Goal: Find specific page/section: Find specific page/section

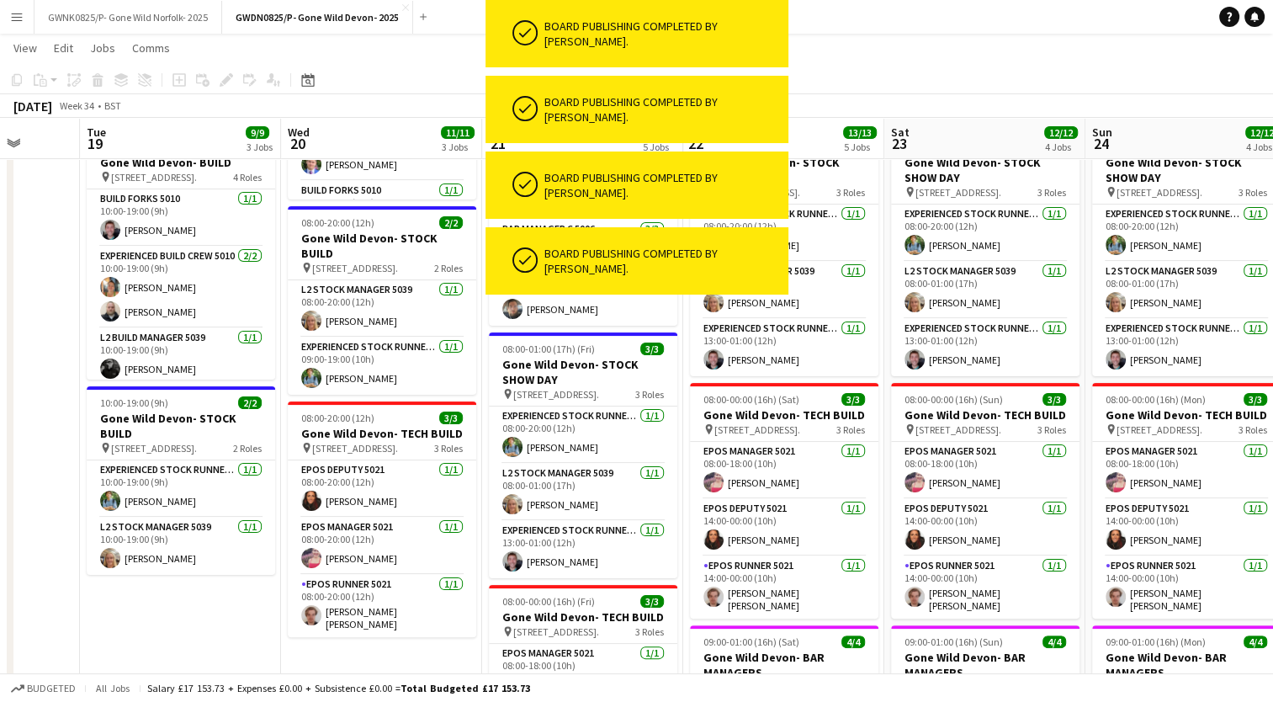
scroll to position [244, 0]
click at [317, 13] on button "GWDN0825/P- Gone Wild Devon- 2025 Close" at bounding box center [317, 17] width 191 height 33
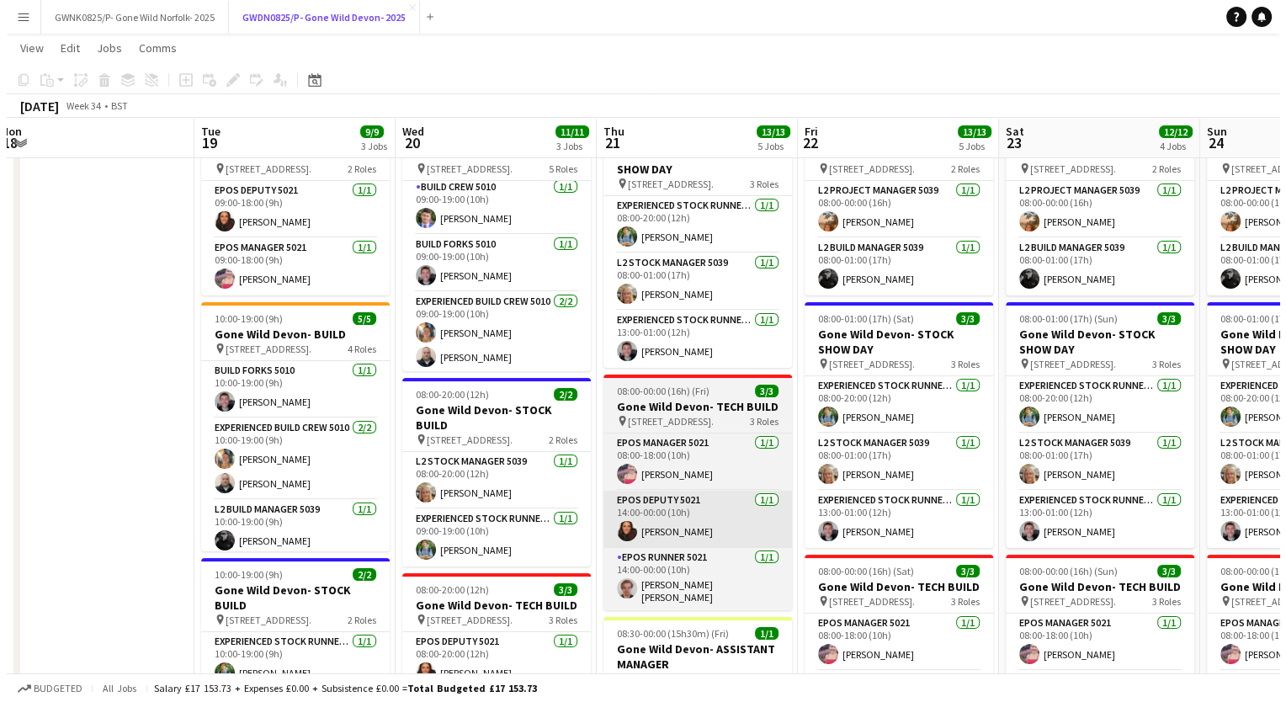
scroll to position [0, 0]
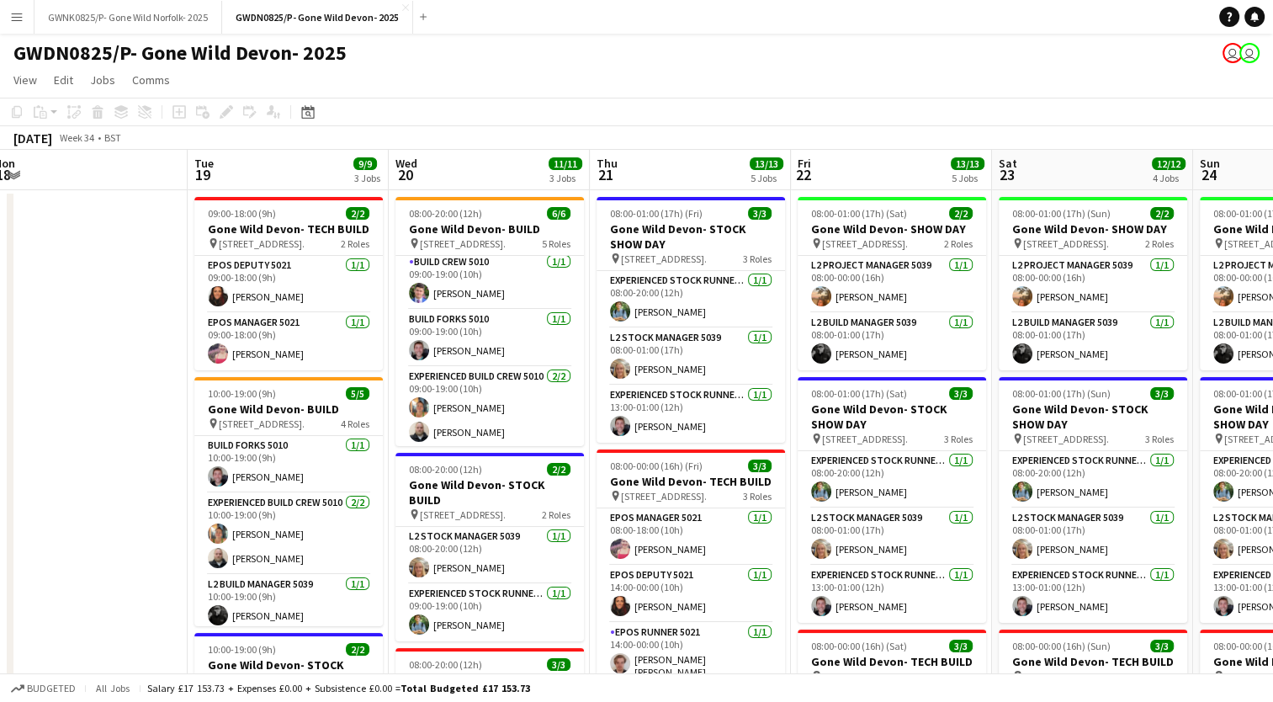
click at [19, 15] on app-icon "Menu" at bounding box center [16, 16] width 13 height 13
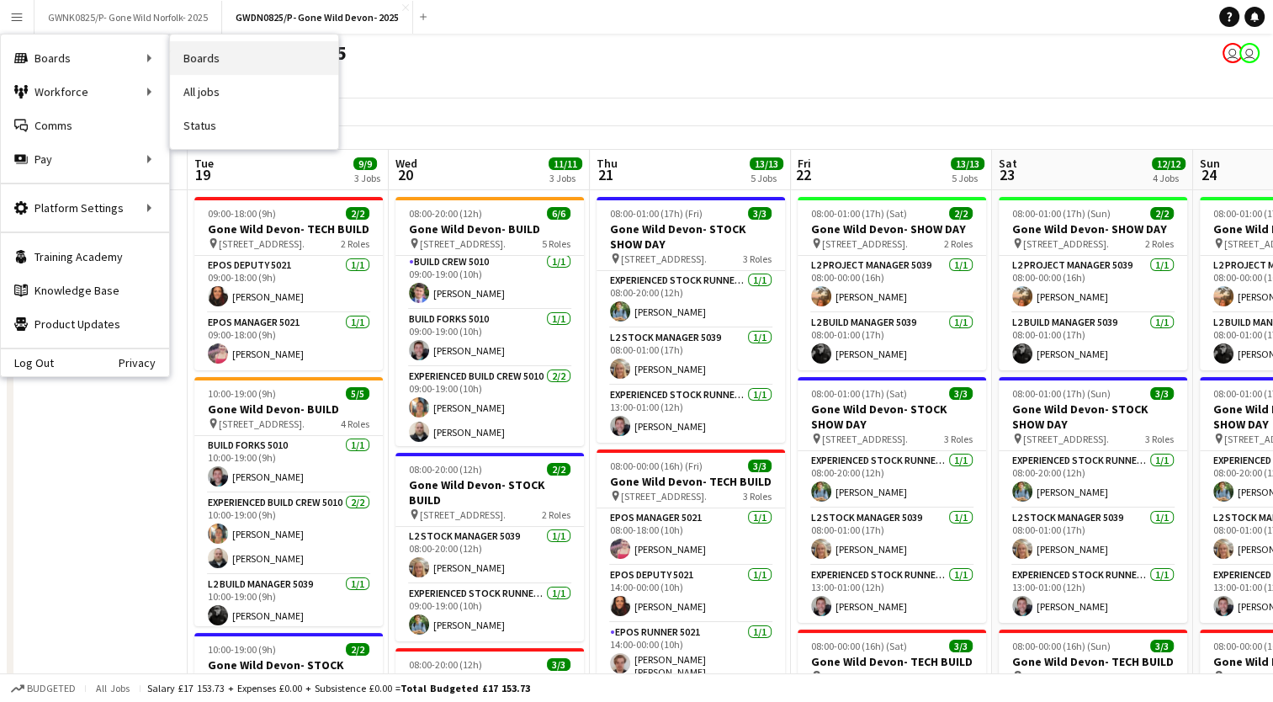
click at [188, 50] on link "Boards" at bounding box center [254, 58] width 168 height 34
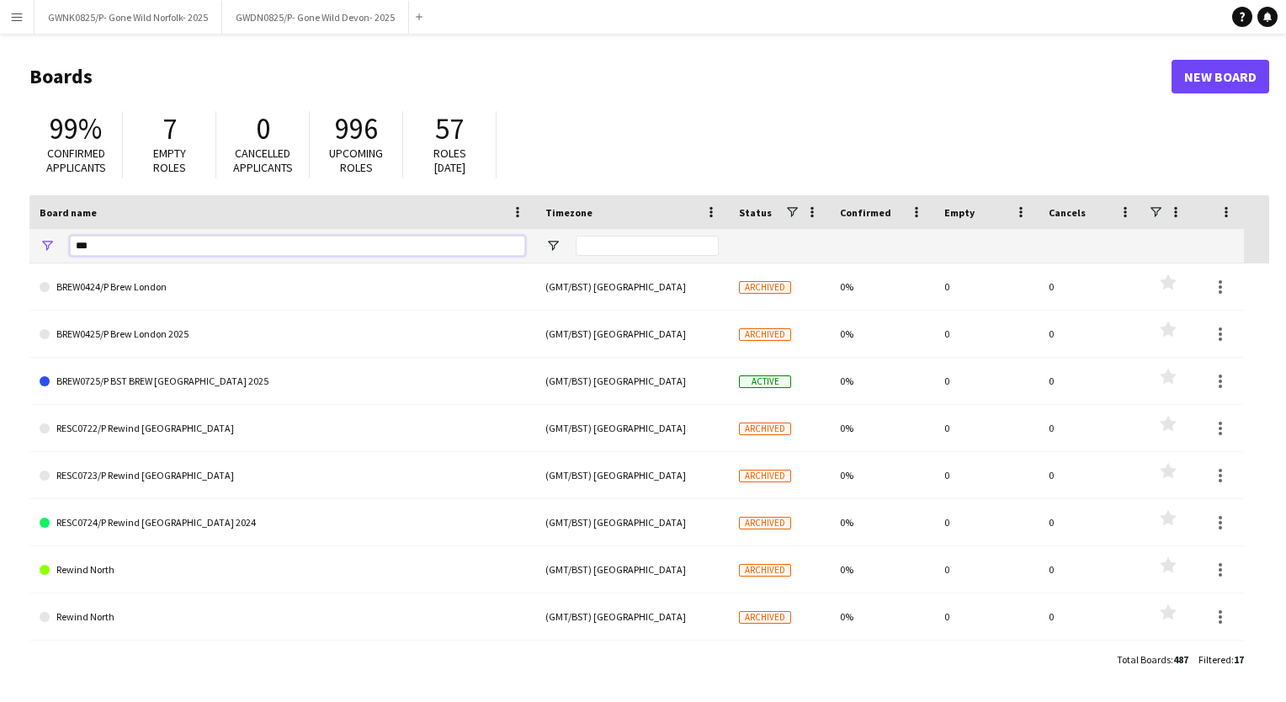
click at [218, 242] on input "***" at bounding box center [297, 246] width 455 height 20
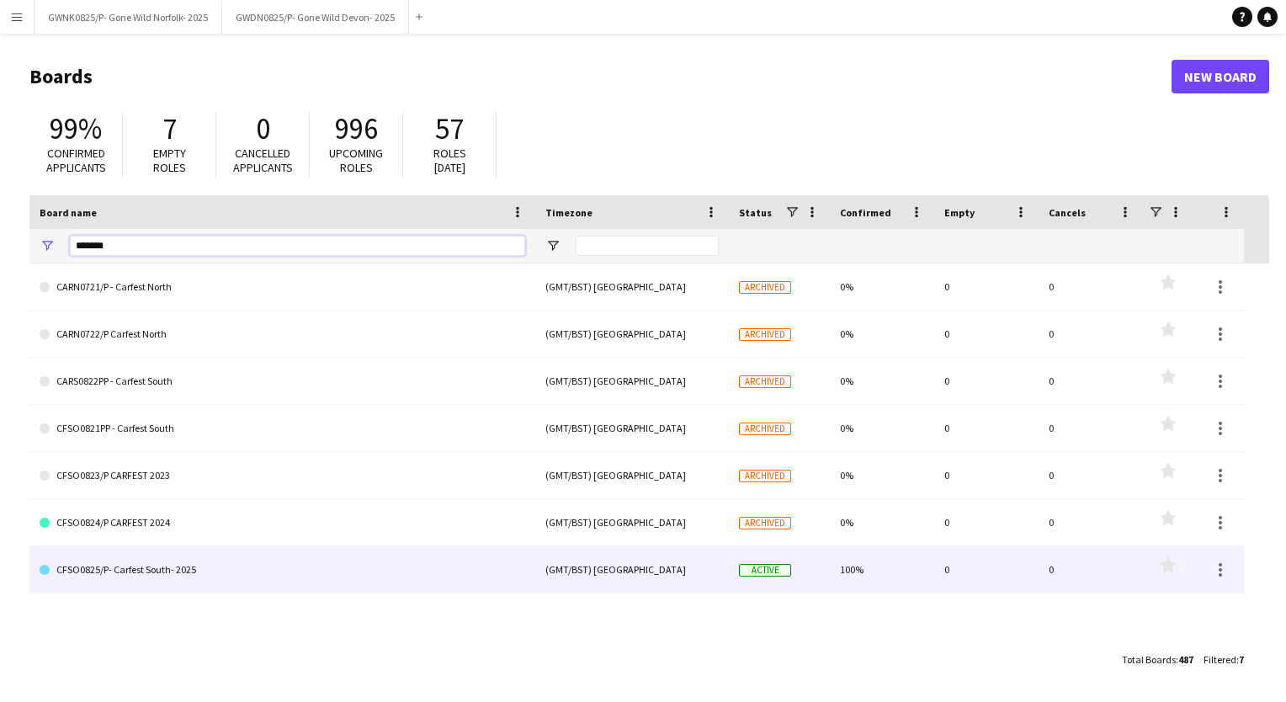
type input "*******"
click at [210, 557] on link "CFSO0825/P- Carfest South- 2025" at bounding box center [282, 569] width 485 height 47
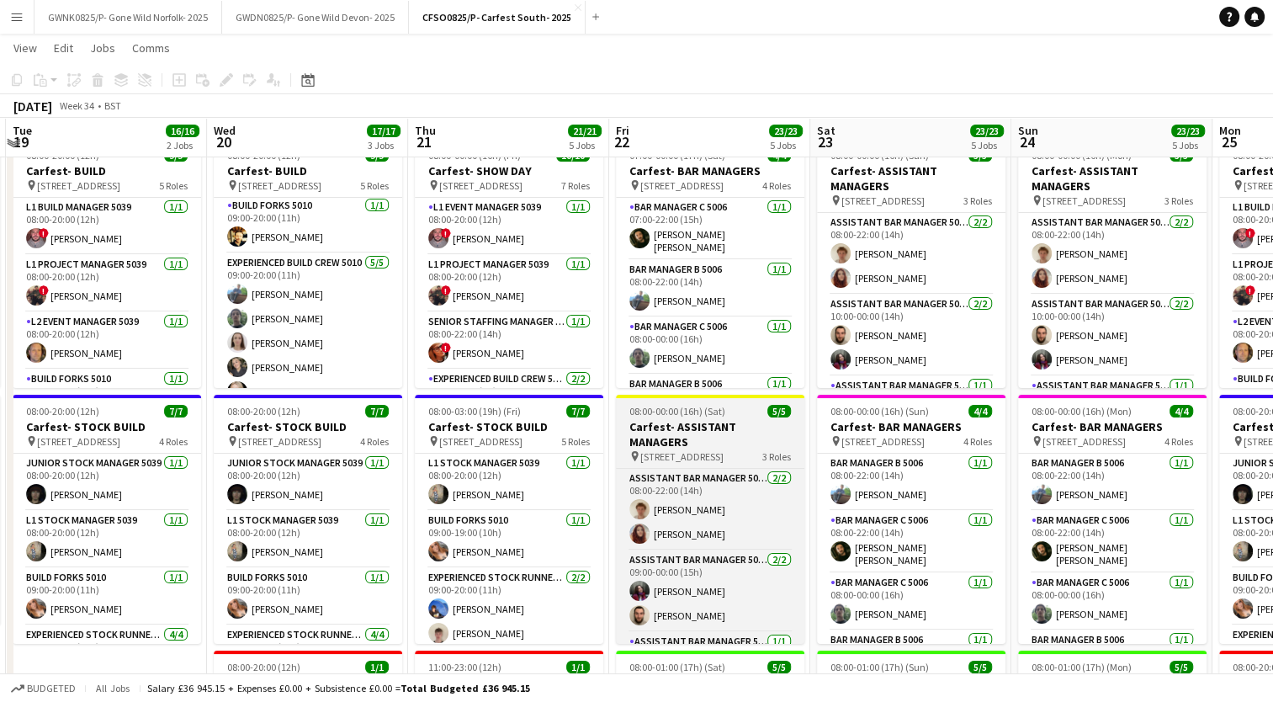
scroll to position [55, 0]
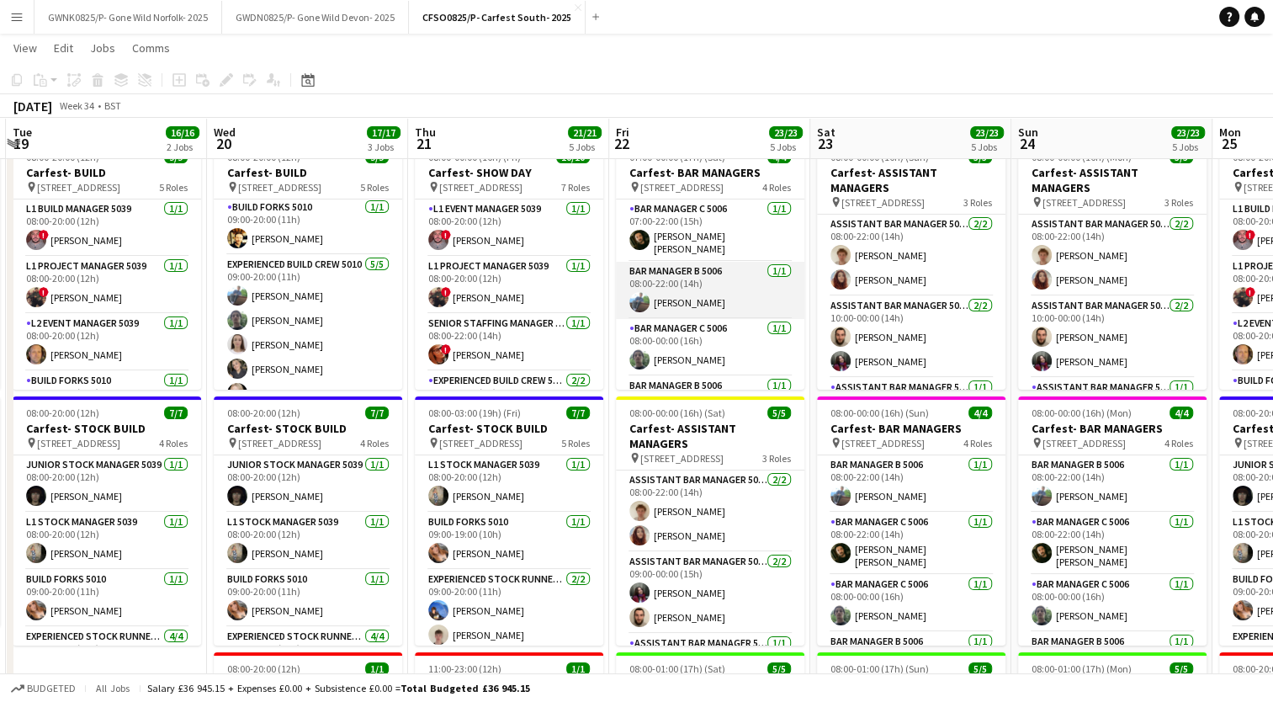
click at [716, 299] on app-card-role "Bar Manager B 5006 [DATE] 08:00-22:00 (14h) [PERSON_NAME]" at bounding box center [710, 290] width 188 height 57
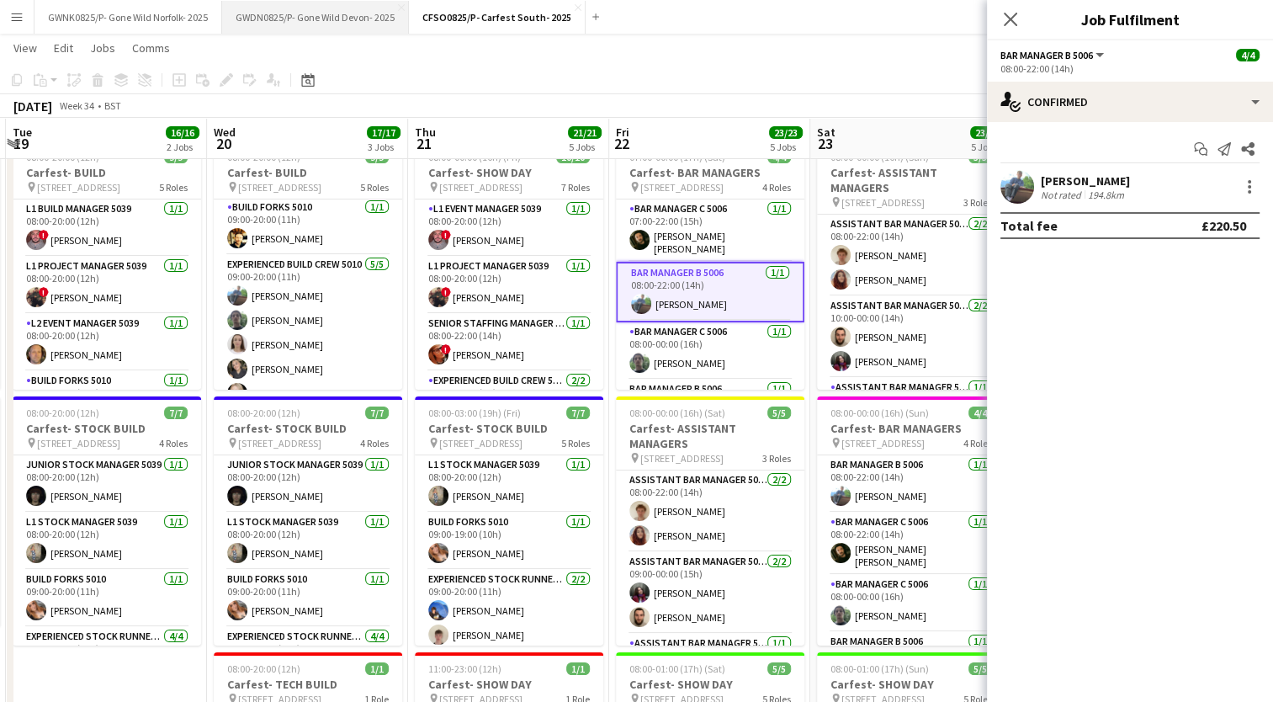
click at [309, 8] on button "GWDN0825/P- Gone Wild Devon- 2025 Close" at bounding box center [315, 17] width 187 height 33
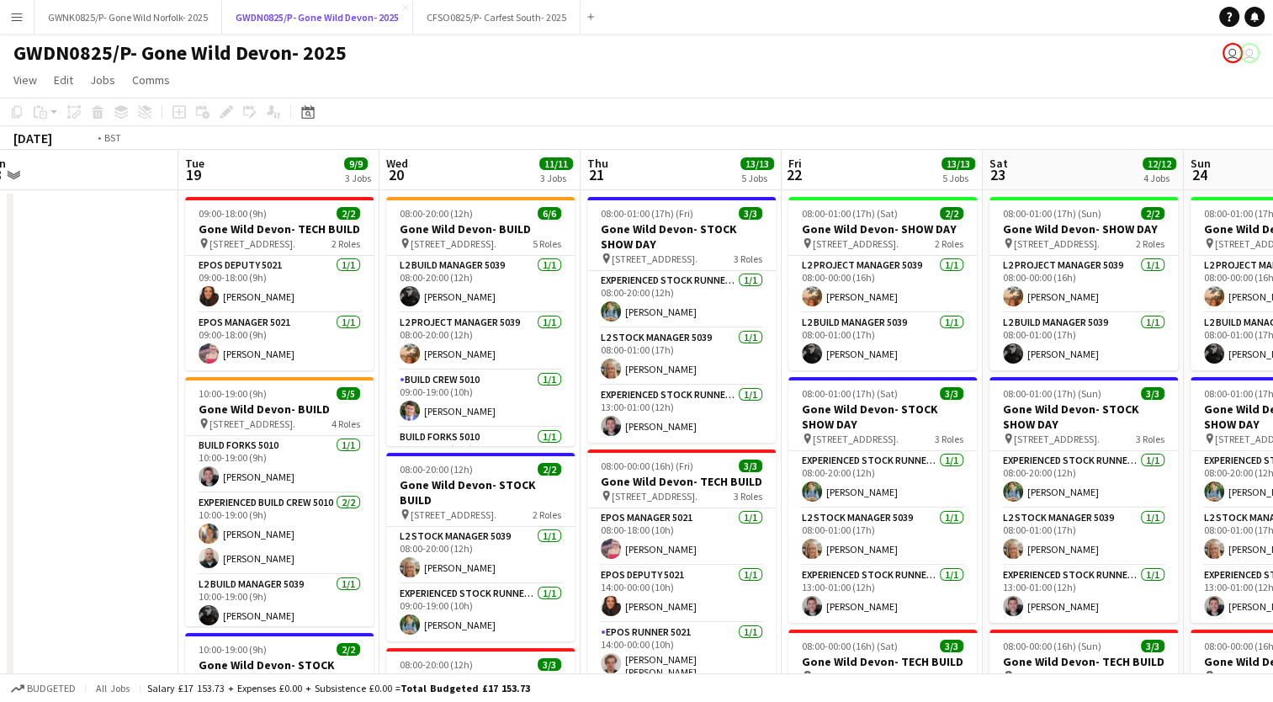
scroll to position [0, 628]
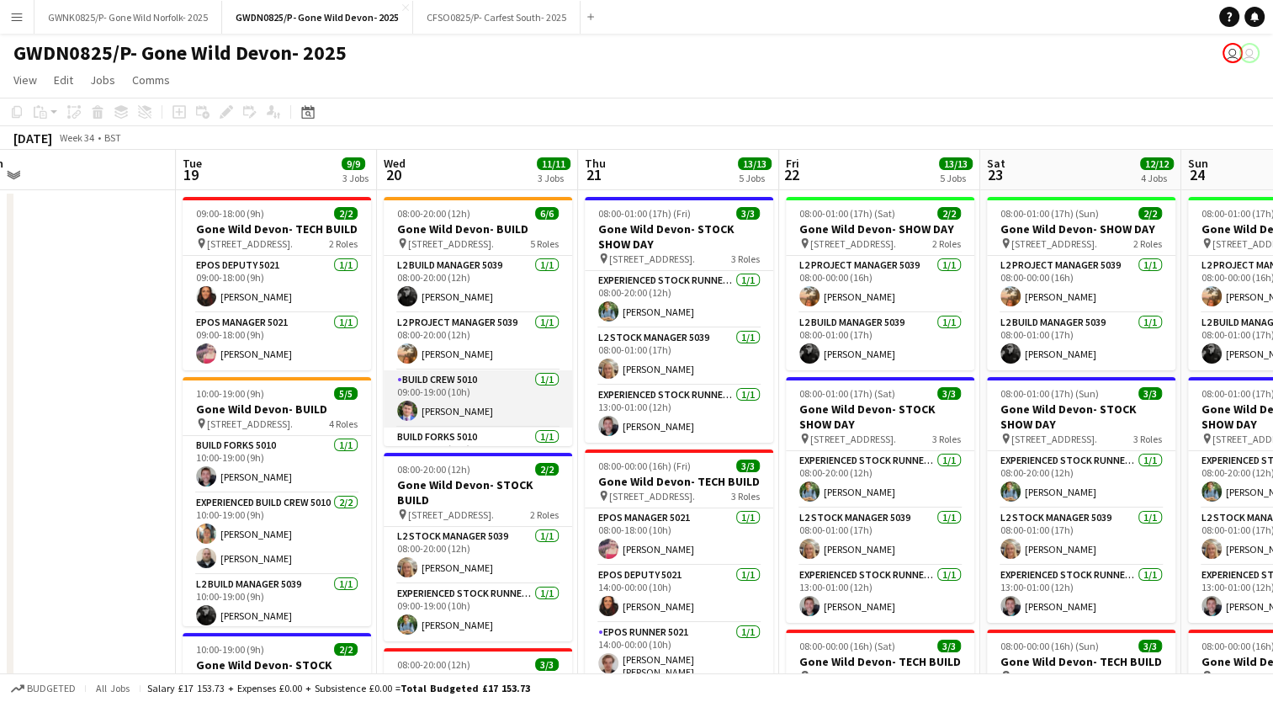
click at [471, 399] on app-card-role "Build Crew 5010 [DATE] 09:00-19:00 (10h) [PERSON_NAME]" at bounding box center [478, 398] width 188 height 57
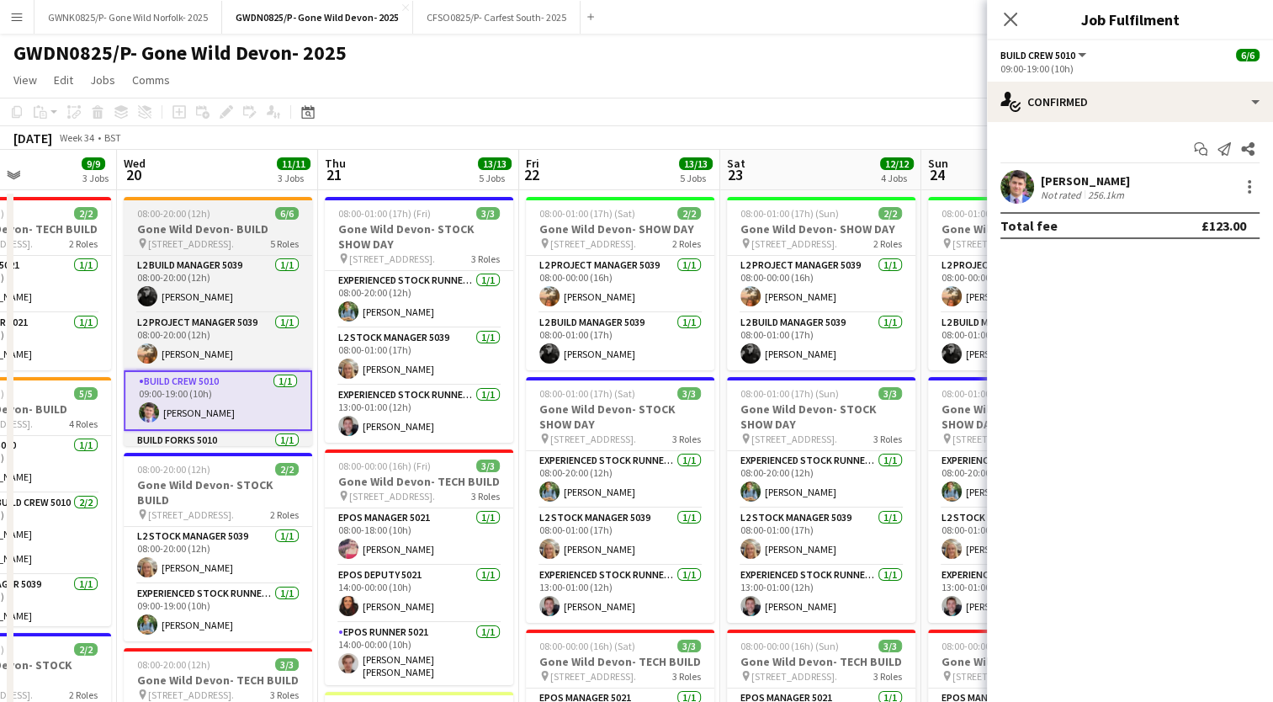
scroll to position [0, 490]
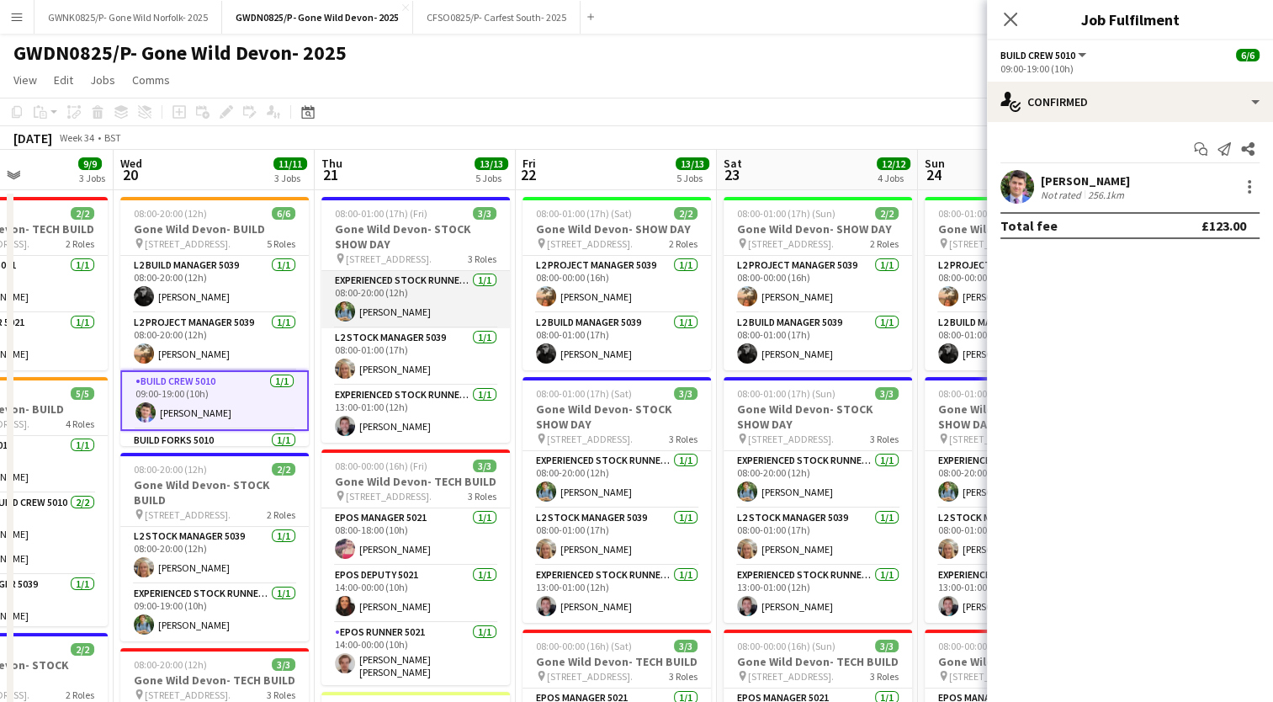
click at [453, 310] on app-card-role "Experienced Stock Runner 5012 [DATE] 08:00-20:00 (12h) [PERSON_NAME]" at bounding box center [415, 299] width 188 height 57
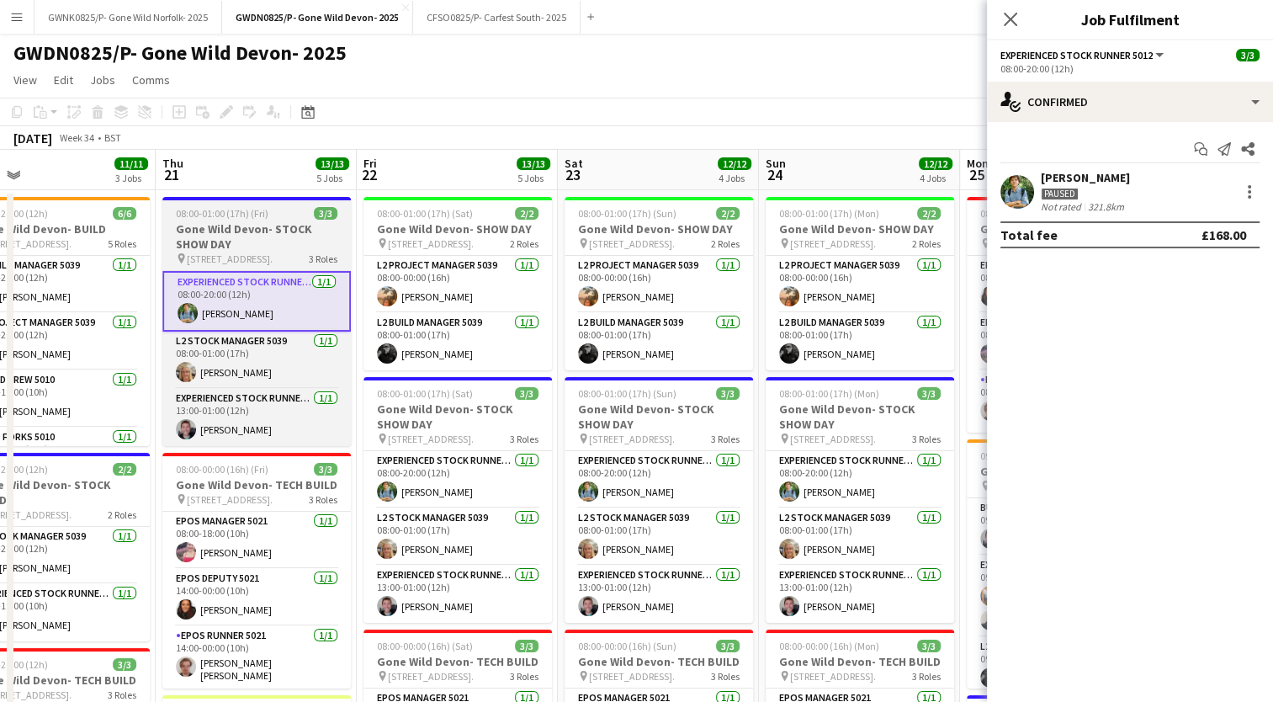
scroll to position [0, 650]
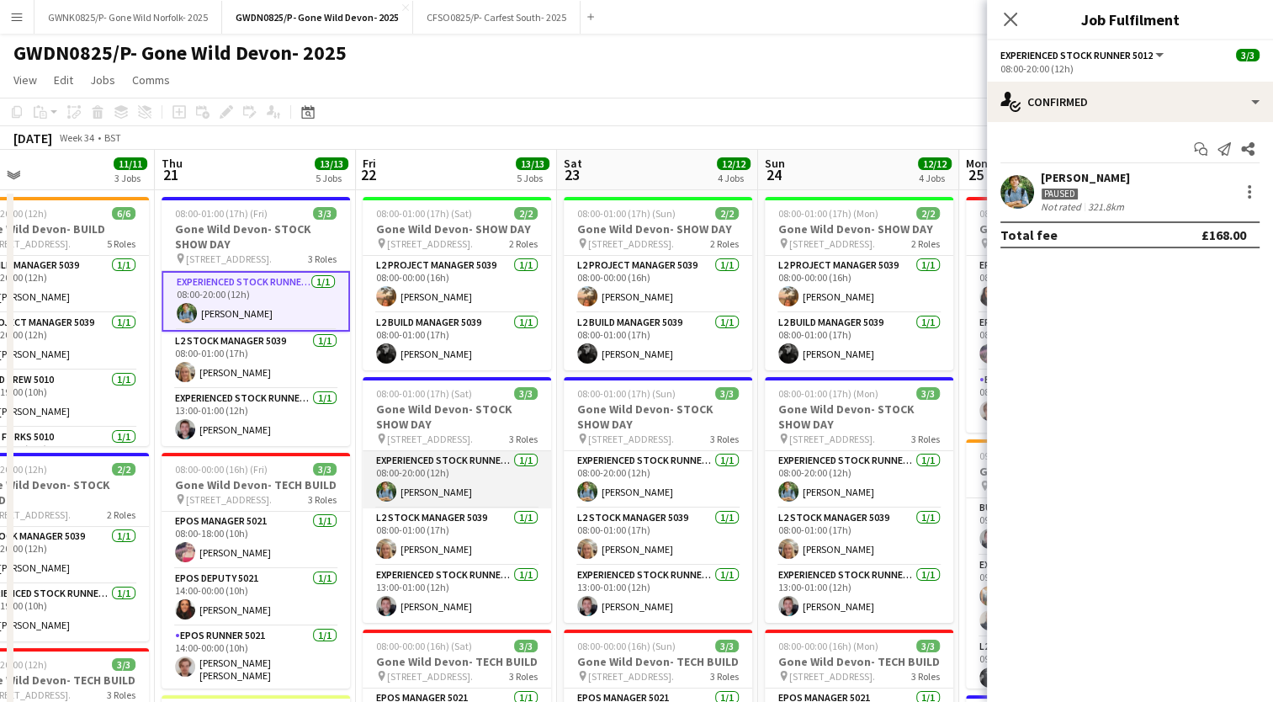
click at [475, 505] on app-card-role "Experienced Stock Runner 5012 [DATE] 08:00-20:00 (12h) [PERSON_NAME]" at bounding box center [457, 479] width 188 height 57
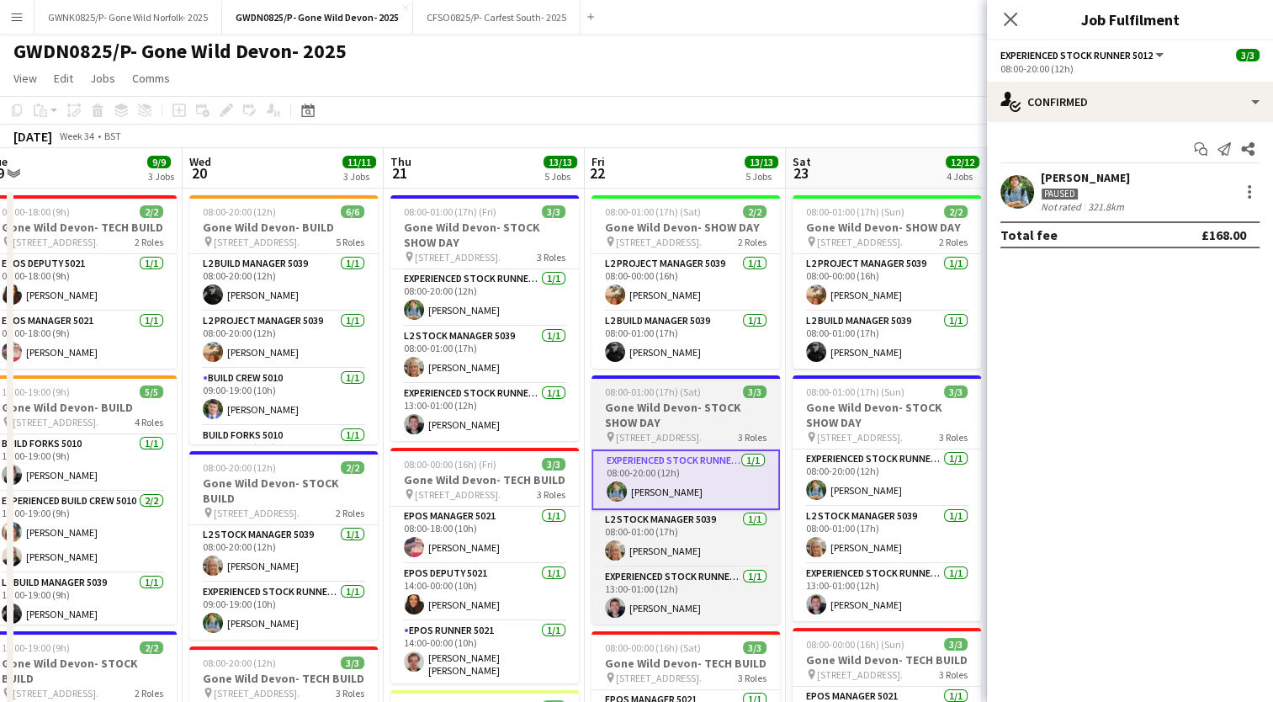
scroll to position [0, 0]
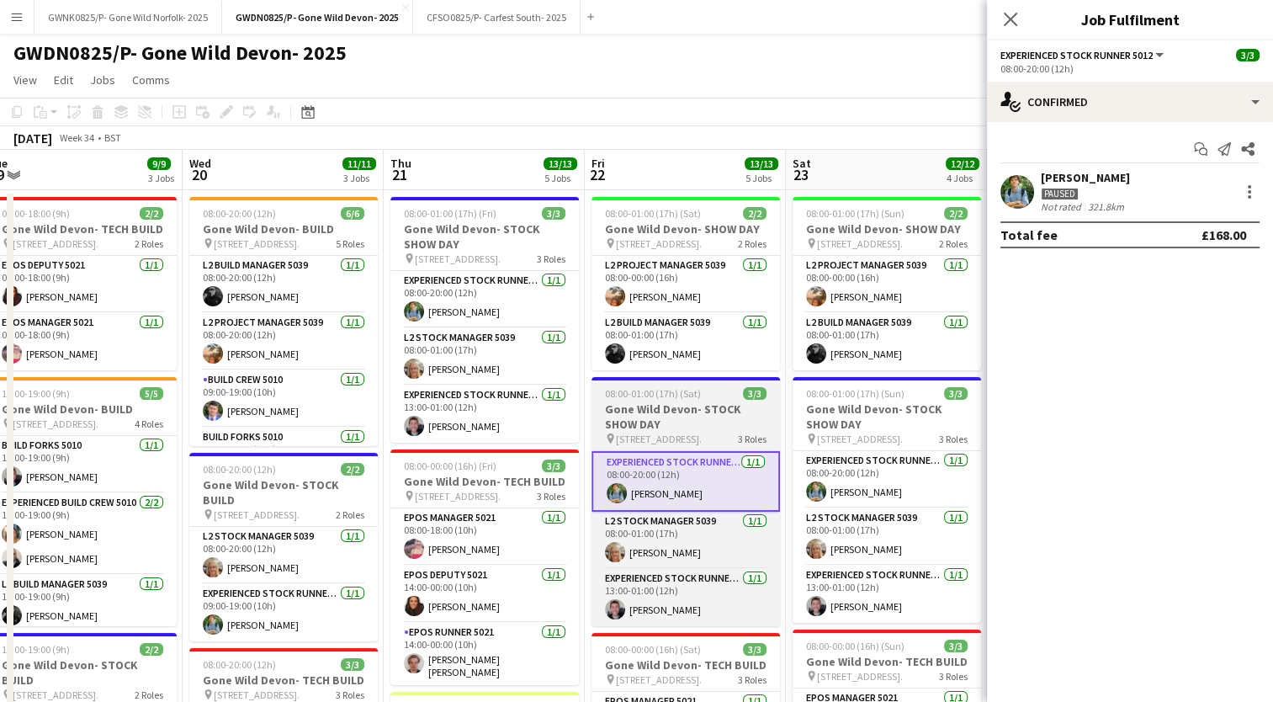
click at [499, 432] on app-card-role "Experienced Stock Runner 5012 [DATE] 13:00-01:00 (12h) [PERSON_NAME]" at bounding box center [484, 413] width 188 height 57
